Goal: Communication & Community: Answer question/provide support

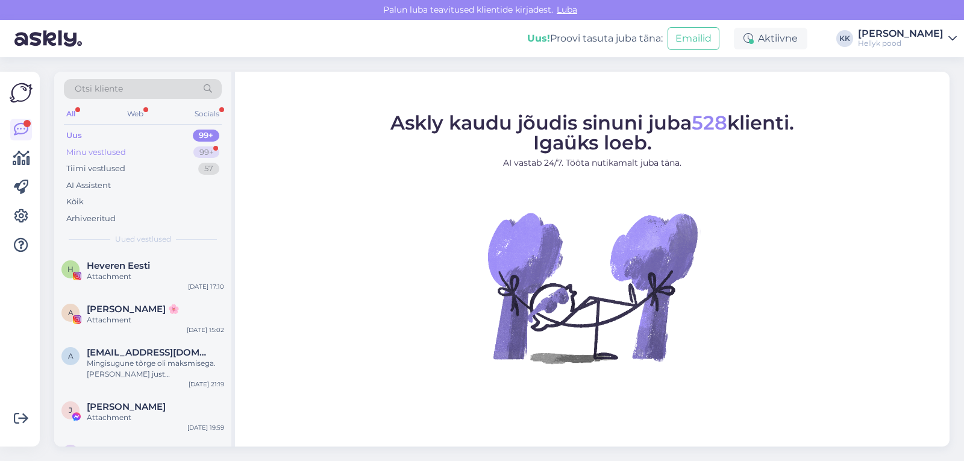
click at [108, 150] on div "Minu vestlused" at bounding box center [96, 152] width 60 height 12
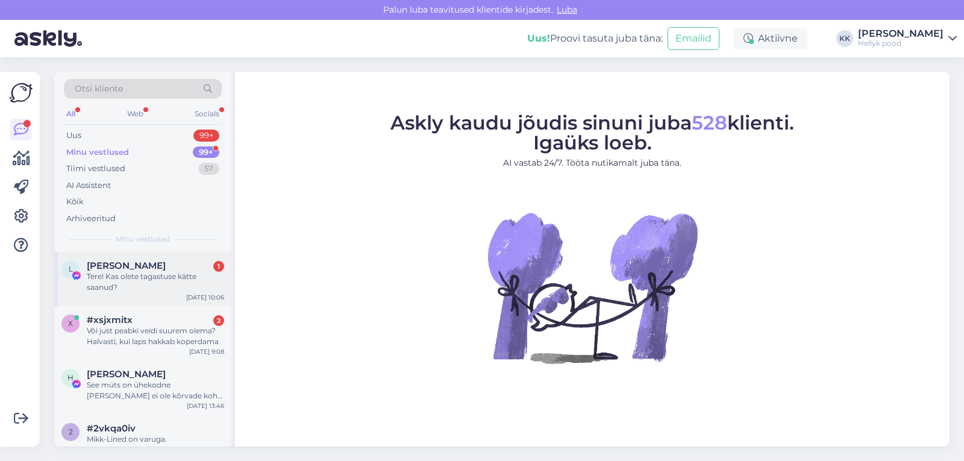
click at [148, 272] on div "Tere! Kas olete tagastuse kätte saanud?" at bounding box center [155, 282] width 137 height 22
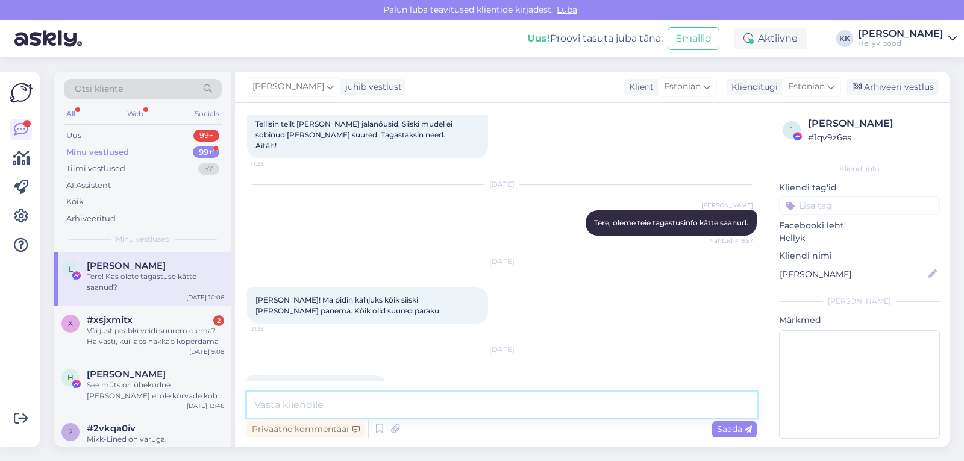
click at [323, 401] on textarea at bounding box center [502, 404] width 510 height 25
type textarea "Tere! Teie tagastus on meieni jõudnud. [PERSON_NAME] peaks tulema ka tagasikann…"
click at [729, 430] on span "Saada" at bounding box center [734, 429] width 35 height 11
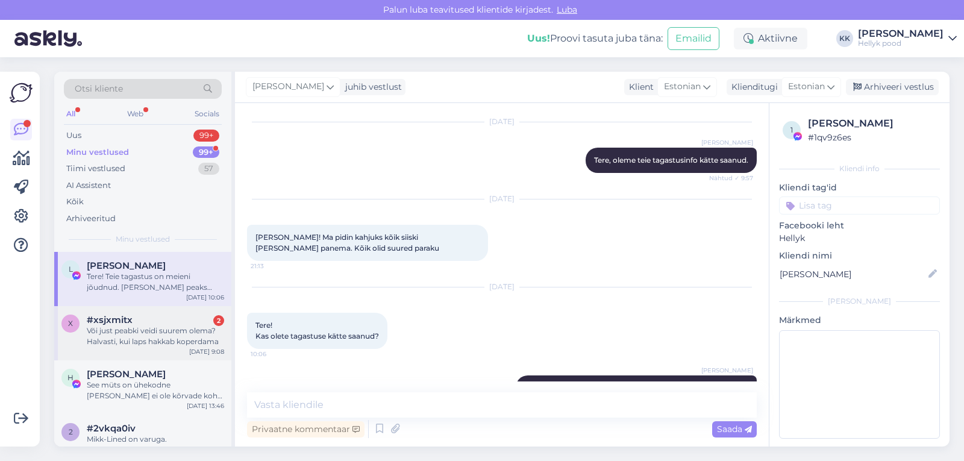
click at [139, 330] on div "Või just peabki veidi suurem olema? Halvasti, kui laps hakkab koperdama" at bounding box center [155, 336] width 137 height 22
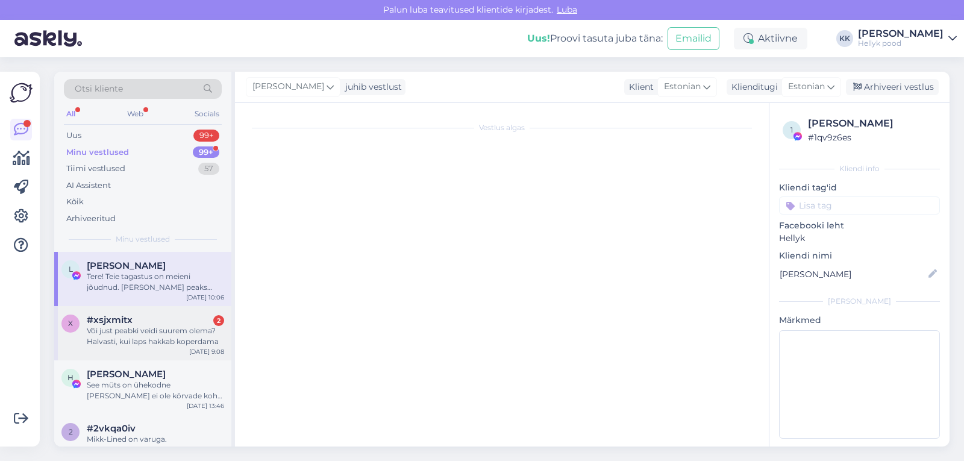
scroll to position [90, 0]
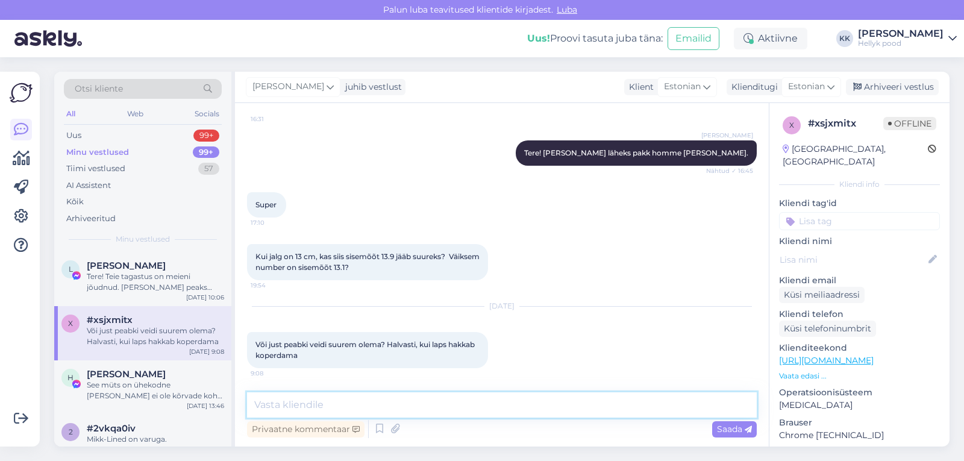
click at [358, 400] on textarea at bounding box center [502, 404] width 510 height 25
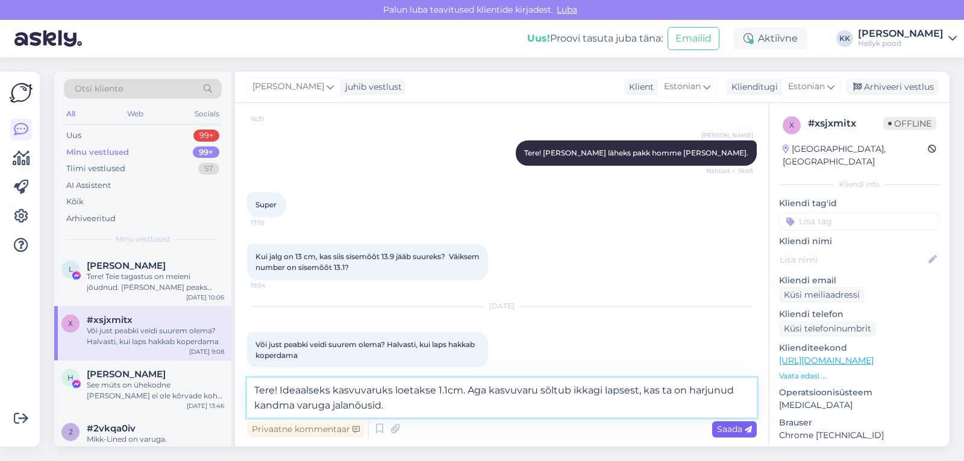
type textarea "Tere! Ideaalseks kasvuvaruks loetakse 1.1cm. Aga kasvuvaru sõltub ikkagi lapses…"
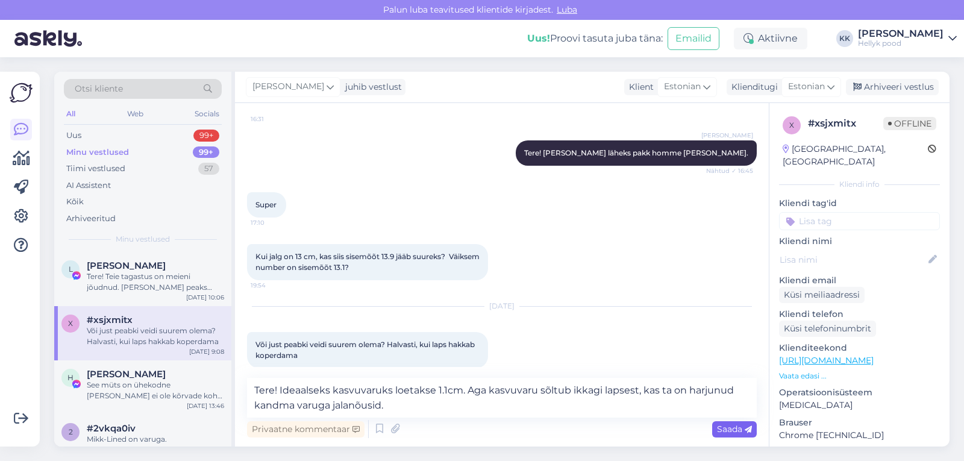
click at [734, 428] on span "Saada" at bounding box center [734, 429] width 35 height 11
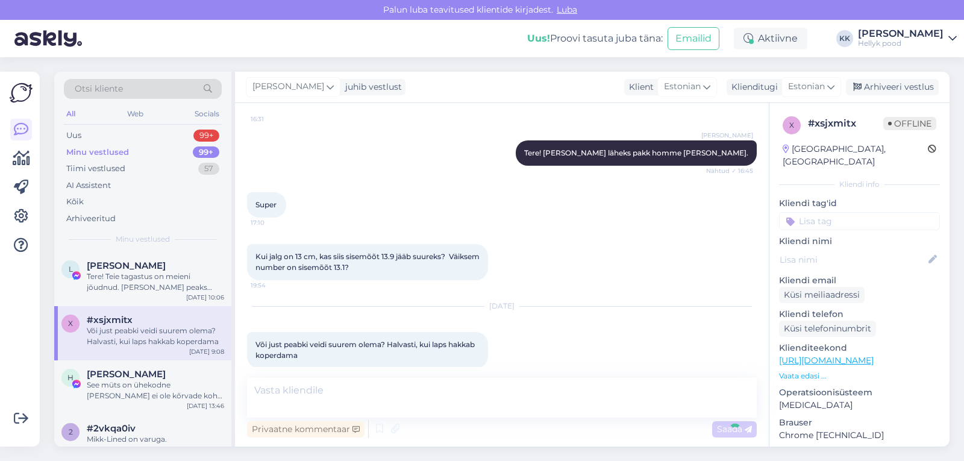
scroll to position [164, 0]
